Goal: Information Seeking & Learning: Learn about a topic

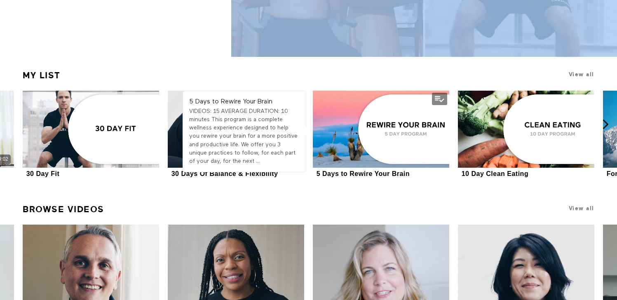
scroll to position [252, 0]
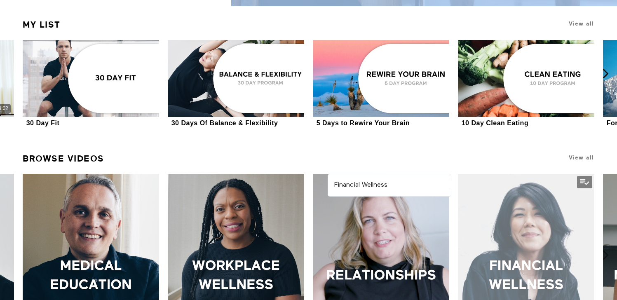
click at [540, 211] on div at bounding box center [526, 276] width 136 height 204
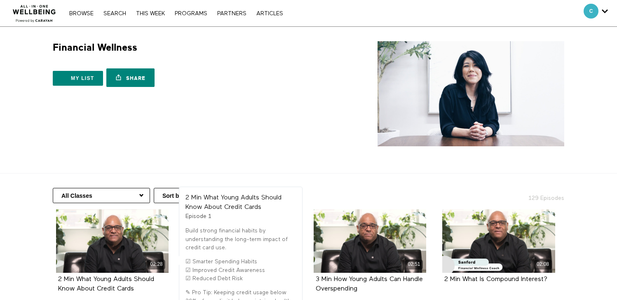
scroll to position [94, 0]
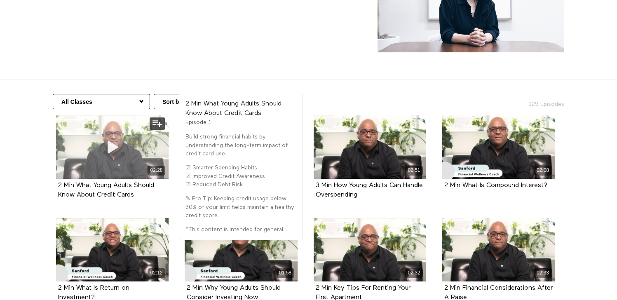
click at [136, 148] on div "02:28" at bounding box center [112, 146] width 113 height 63
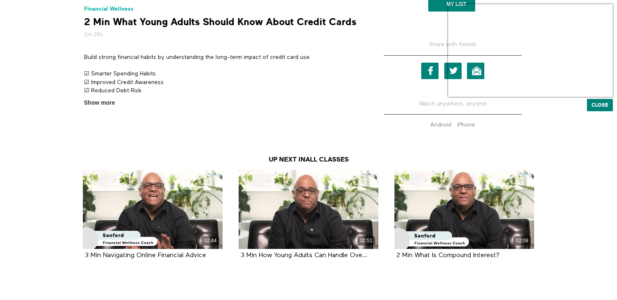
scroll to position [321, 0]
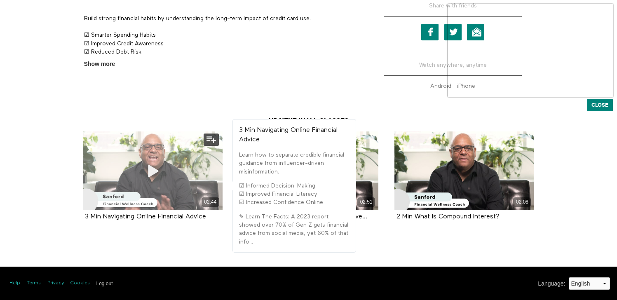
click at [182, 184] on div "02:44" at bounding box center [153, 170] width 140 height 79
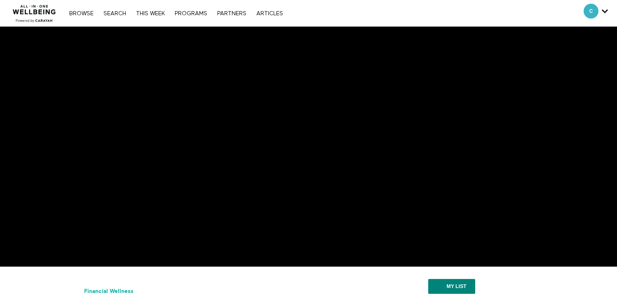
scroll to position [13, 0]
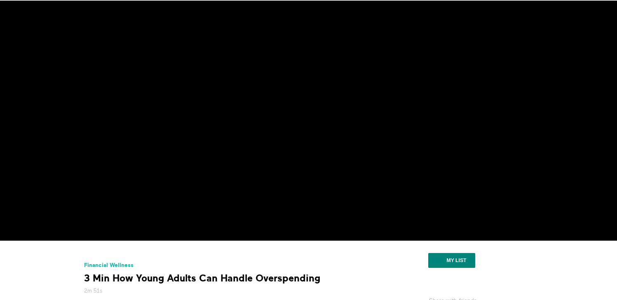
scroll to position [23, 0]
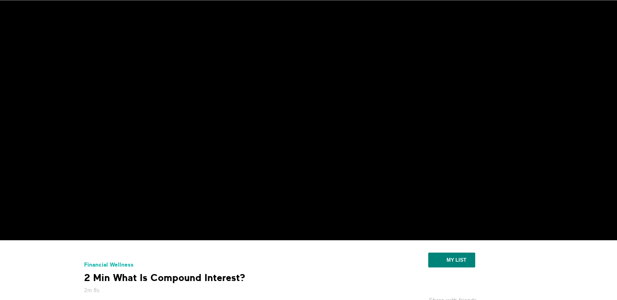
scroll to position [19, 0]
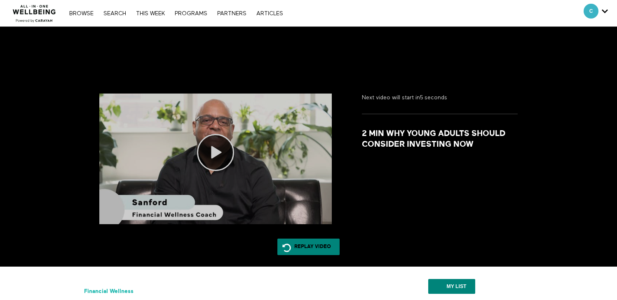
click at [214, 160] on icon at bounding box center [215, 152] width 37 height 37
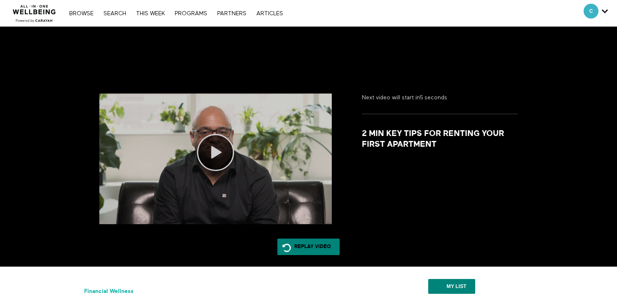
click at [213, 157] on icon at bounding box center [215, 152] width 37 height 37
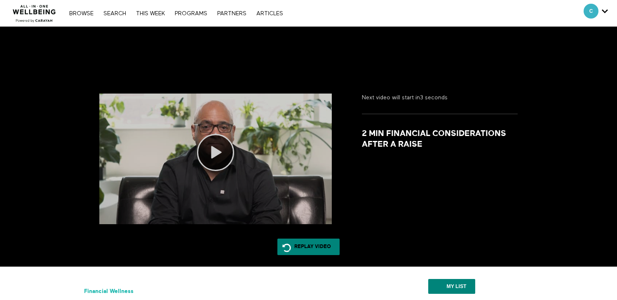
click at [217, 154] on icon at bounding box center [215, 152] width 37 height 37
